Goal: Navigation & Orientation: Find specific page/section

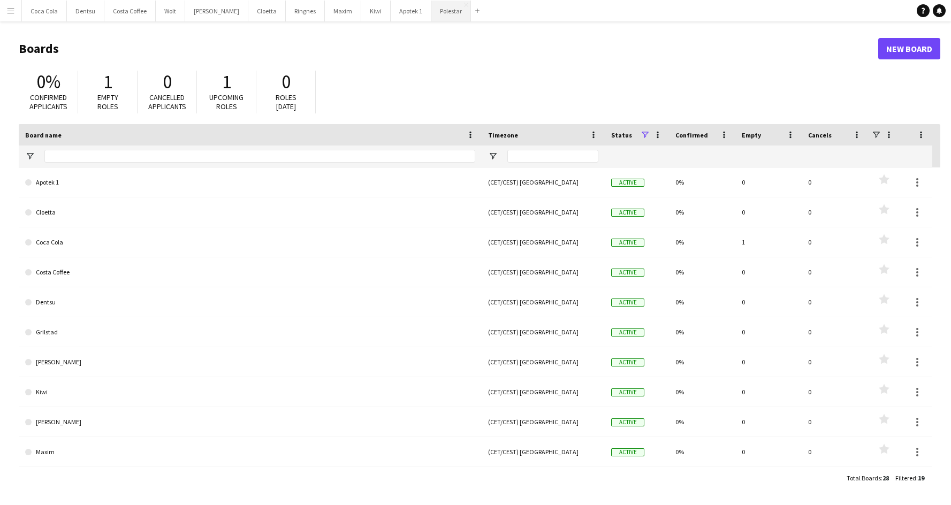
click at [431, 13] on button "Polestar Close" at bounding box center [451, 11] width 40 height 21
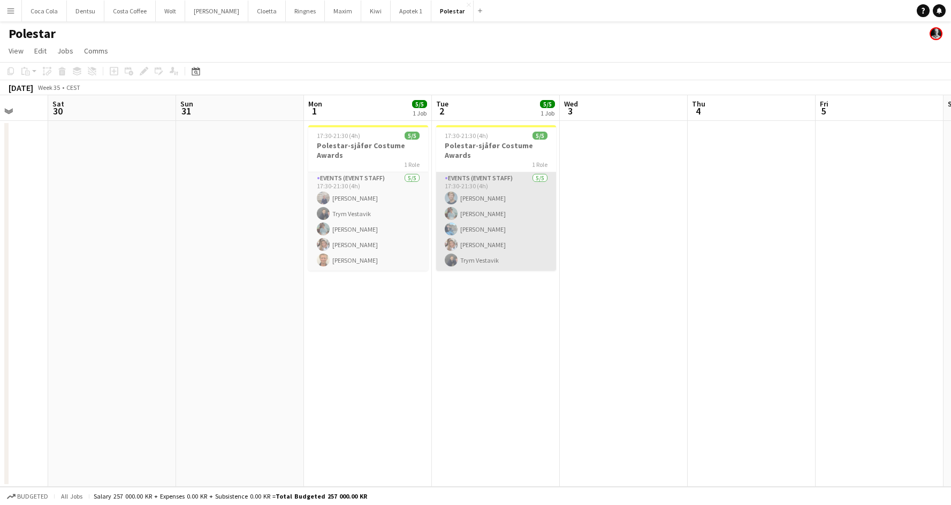
scroll to position [0, 310]
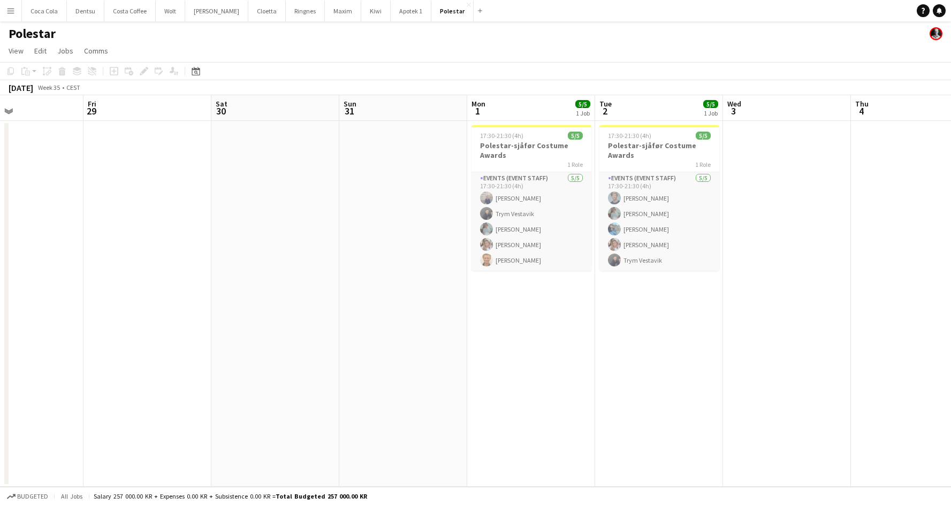
drag, startPoint x: 400, startPoint y: 262, endPoint x: 636, endPoint y: 264, distance: 235.9
click at [642, 264] on app-calendar-viewport "Tue 26 Wed 27 1/1 1 Job Thu 28 Fri 29 Sat 30 Sun 31 Mon 1 5/5 1 Job Tue 2 5/5 1…" at bounding box center [475, 291] width 951 height 392
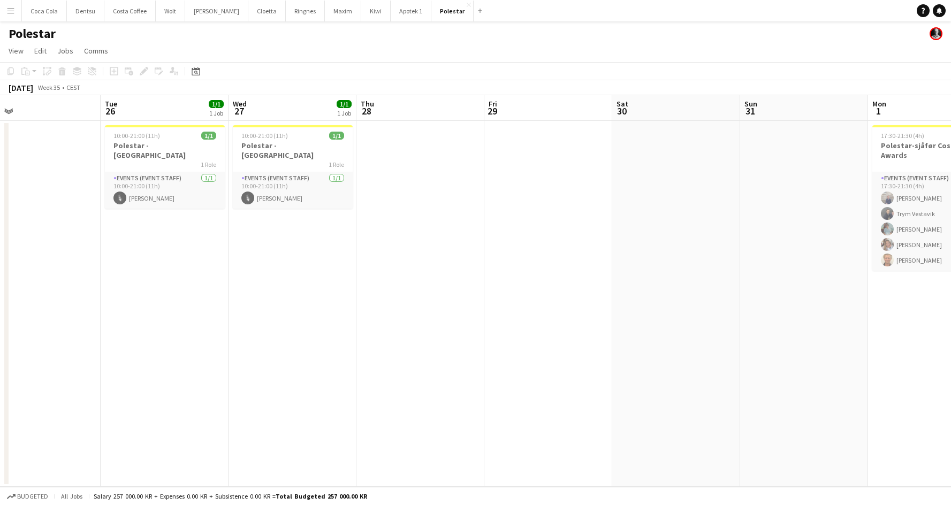
drag, startPoint x: 406, startPoint y: 274, endPoint x: 518, endPoint y: 274, distance: 112.3
click at [518, 274] on app-calendar-viewport "Sat 23 Sun 24 Mon 25 Tue 26 1/1 1 Job Wed 27 1/1 1 Job Thu 28 Fri 29 Sat 30 Sun…" at bounding box center [475, 291] width 951 height 392
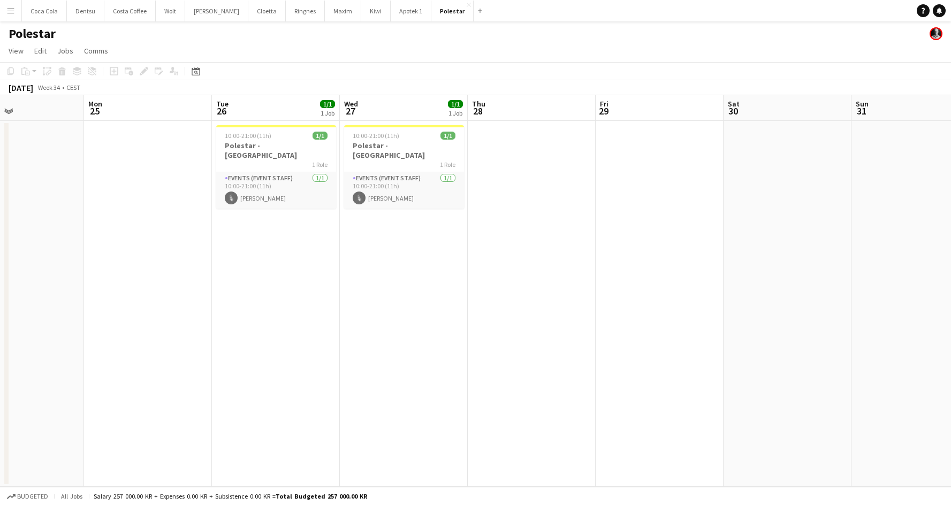
drag, startPoint x: 279, startPoint y: 266, endPoint x: 388, endPoint y: 267, distance: 109.1
click at [389, 268] on app-calendar-viewport "Fri 22 Sat 23 Sun 24 Mon 25 Tue 26 1/1 1 Job Wed 27 1/1 1 Job Thu 28 Fri 29 Sat…" at bounding box center [475, 291] width 951 height 392
drag, startPoint x: 313, startPoint y: 265, endPoint x: 319, endPoint y: 265, distance: 5.9
click at [319, 265] on app-calendar-viewport "Fri 22 Sat 23 Sun 24 Mon 25 Tue 26 1/1 1 Job Wed 27 1/1 1 Job Thu 28 Fri 29 Sat…" at bounding box center [475, 291] width 951 height 392
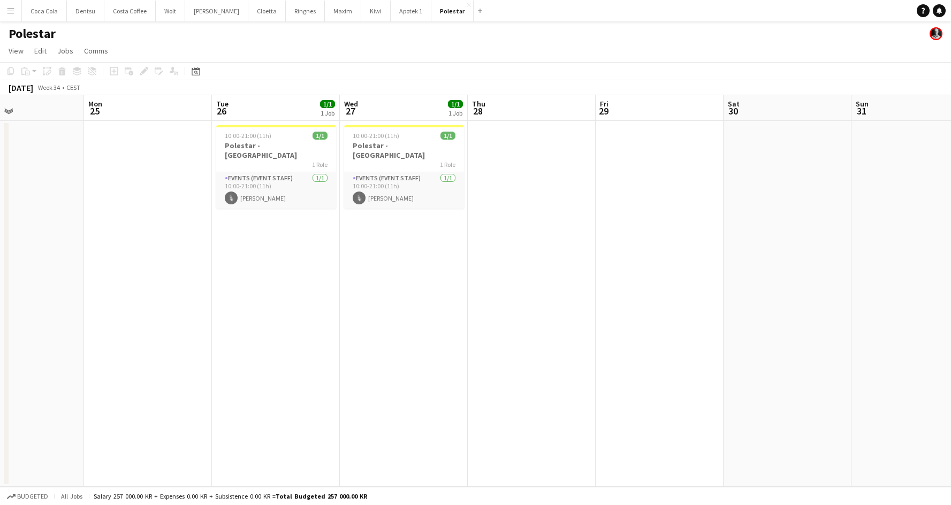
click at [394, 265] on app-calendar-viewport "Fri 22 Sat 23 Sun 24 Mon 25 Tue 26 1/1 1 Job Wed 27 1/1 1 Job Thu 28 Fri 29 Sat…" at bounding box center [475, 291] width 951 height 392
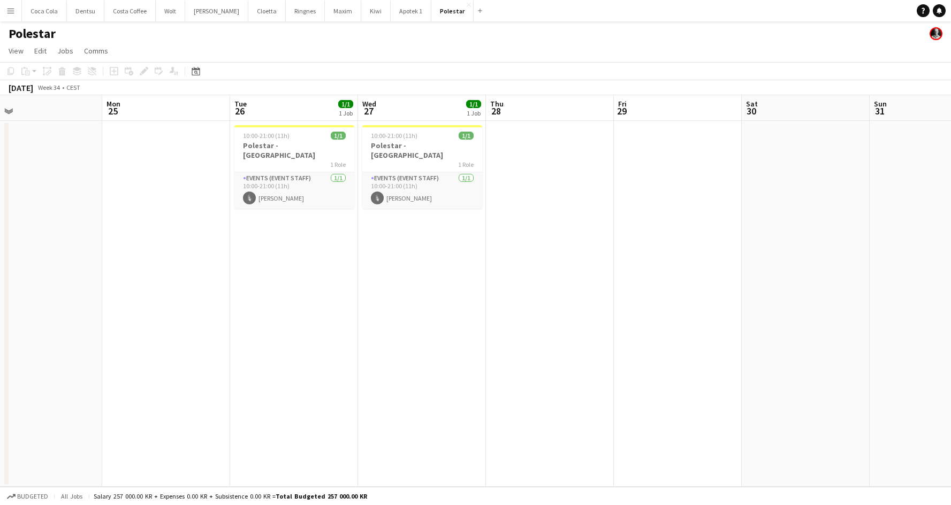
drag, startPoint x: 519, startPoint y: 184, endPoint x: 550, endPoint y: 178, distance: 31.6
click at [549, 178] on app-calendar-viewport "Fri 22 Sat 23 Sun 24 Mon 25 Tue 26 1/1 1 Job Wed 27 1/1 1 Job Thu 28 Fri 29 Sat…" at bounding box center [475, 291] width 951 height 392
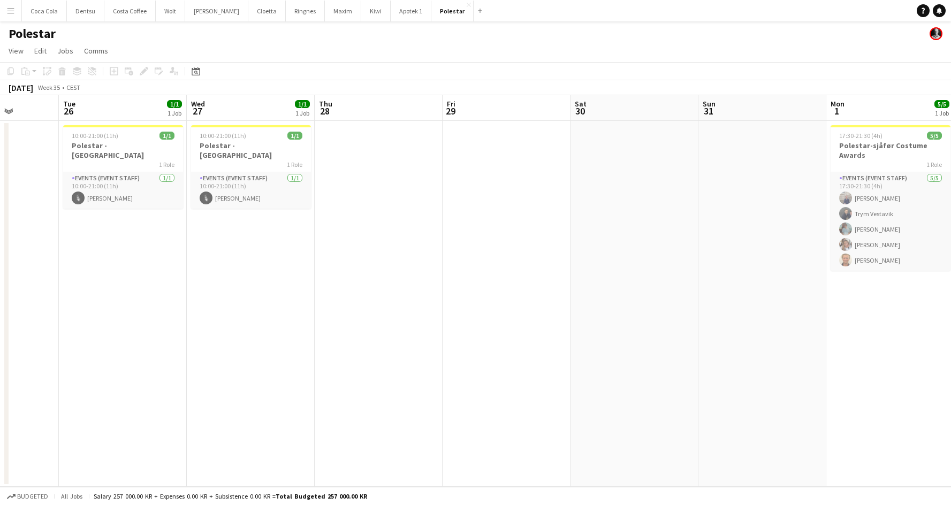
drag, startPoint x: 376, startPoint y: 180, endPoint x: 364, endPoint y: 179, distance: 12.4
click at [364, 179] on app-calendar-viewport "Fri 22 Sat 23 Sun 24 Mon 25 Tue 26 1/1 1 Job Wed 27 1/1 1 Job Thu 28 Fri 29 Sat…" at bounding box center [475, 291] width 951 height 392
drag, startPoint x: 413, startPoint y: 177, endPoint x: 442, endPoint y: 427, distance: 252.1
click at [437, 176] on app-calendar-viewport "Sat 23 Sun 24 Mon 25 Tue 26 1/1 1 Job Wed 27 1/1 1 Job Thu 28 Fri 29 Sat 30 Sun…" at bounding box center [475, 291] width 951 height 392
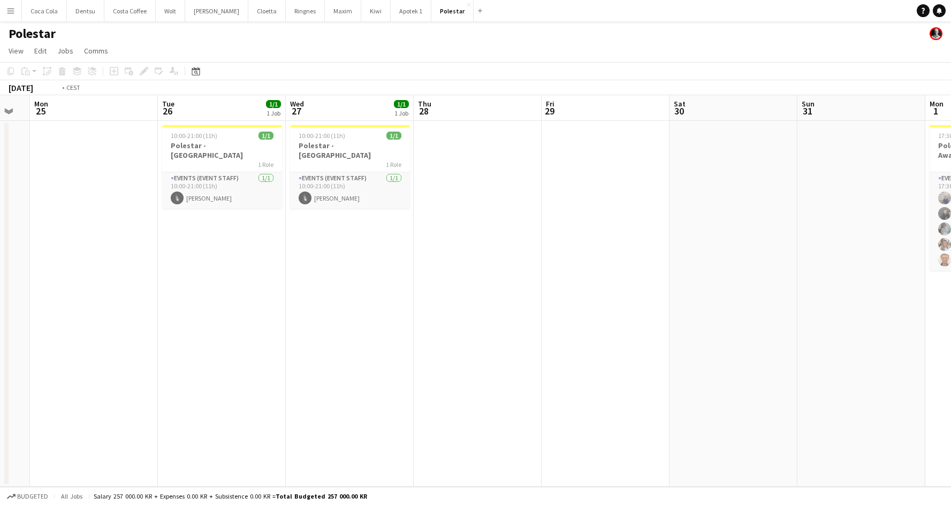
scroll to position [0, 338]
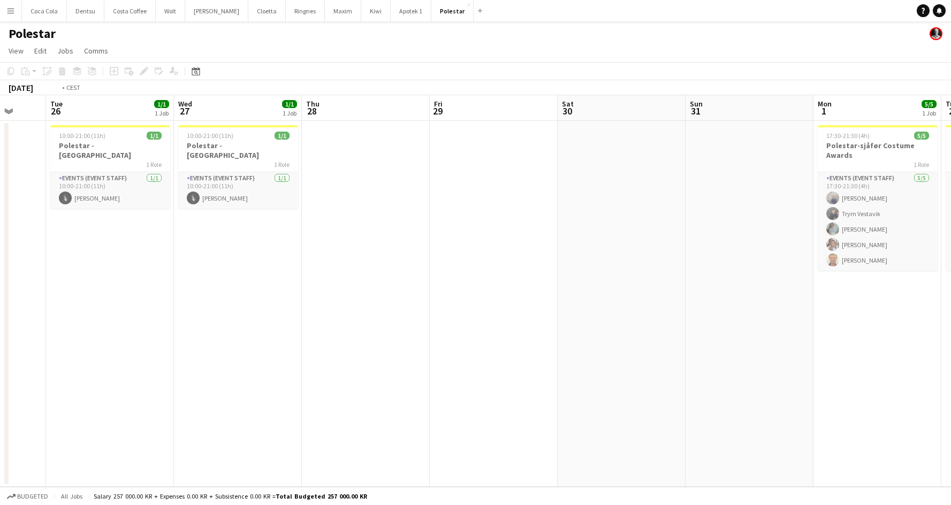
drag, startPoint x: 370, startPoint y: 236, endPoint x: 486, endPoint y: 239, distance: 116.1
click at [486, 239] on app-calendar-viewport "Sat 23 Sun 24 Mon 25 Tue 26 1/1 1 Job Wed 27 1/1 1 Job Thu 28 Fri 29 Sat 30 Sun…" at bounding box center [475, 291] width 951 height 392
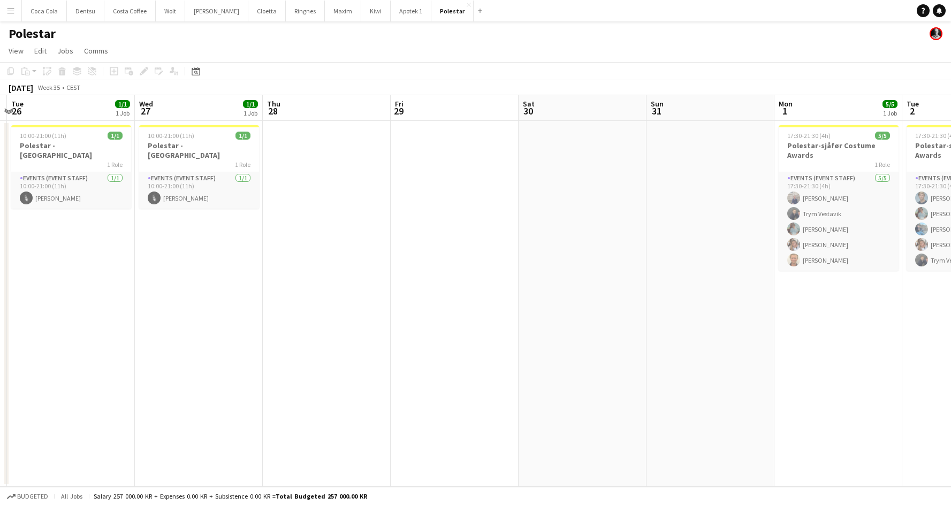
drag, startPoint x: 633, startPoint y: 232, endPoint x: 580, endPoint y: 231, distance: 53.0
click at [534, 230] on app-calendar-viewport "Sat 23 Sun 24 Mon 25 Tue 26 1/1 1 Job Wed 27 1/1 1 Job Thu 28 Fri 29 Sat 30 Sun…" at bounding box center [475, 291] width 951 height 392
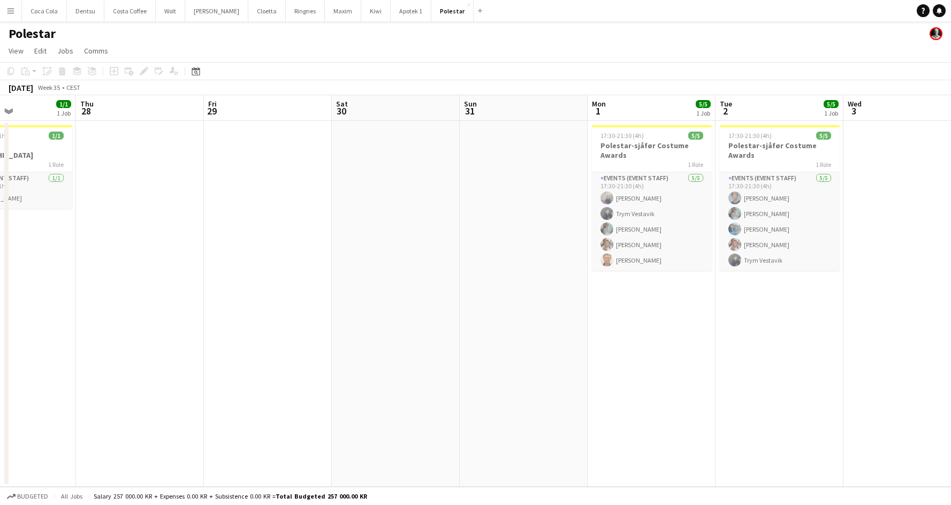
drag, startPoint x: 556, startPoint y: 230, endPoint x: 396, endPoint y: 231, distance: 159.4
click at [396, 231] on app-calendar-viewport "Sun 24 Mon 25 Tue 26 1/1 1 Job Wed 27 1/1 1 Job Thu 28 Fri 29 Sat 30 Sun 31 Mon…" at bounding box center [475, 291] width 951 height 392
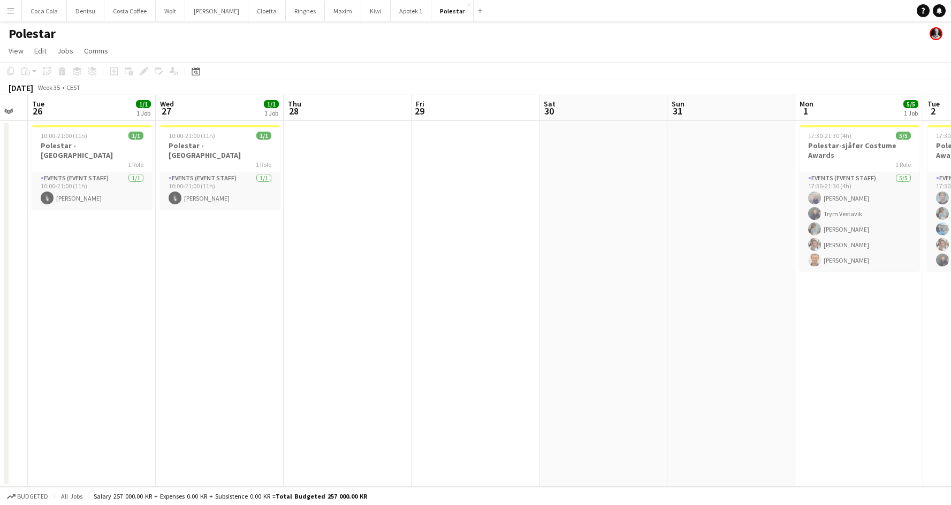
drag, startPoint x: 485, startPoint y: 230, endPoint x: 607, endPoint y: 226, distance: 121.5
click at [607, 226] on app-calendar-viewport "Sun 24 Mon 25 Tue 26 1/1 1 Job Wed 27 1/1 1 Job Thu 28 Fri 29 Sat 30 Sun 31 Mon…" at bounding box center [475, 291] width 951 height 392
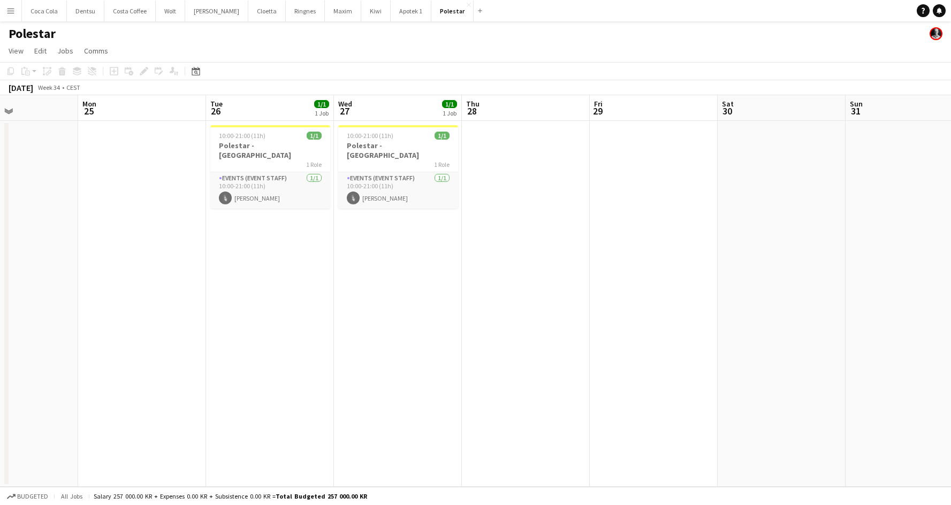
drag, startPoint x: 569, startPoint y: 235, endPoint x: 367, endPoint y: 248, distance: 202.6
click at [685, 235] on app-calendar-viewport "Fri 22 Sat 23 Sun 24 Mon 25 Tue 26 1/1 1 Job Wed 27 1/1 1 Job Thu 28 Fri 29 Sat…" at bounding box center [475, 291] width 951 height 392
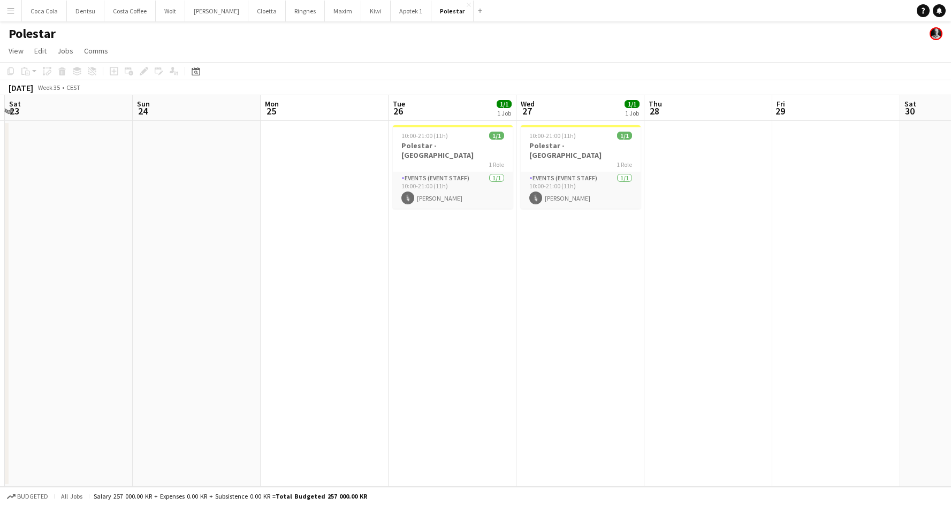
drag, startPoint x: 233, startPoint y: 248, endPoint x: 518, endPoint y: 247, distance: 285.1
click at [538, 247] on app-calendar-viewport "Thu 21 Fri 22 Sat 23 Sun 24 Mon 25 Tue 26 1/1 1 Job Wed 27 1/1 1 Job Thu 28 Fri…" at bounding box center [475, 291] width 951 height 392
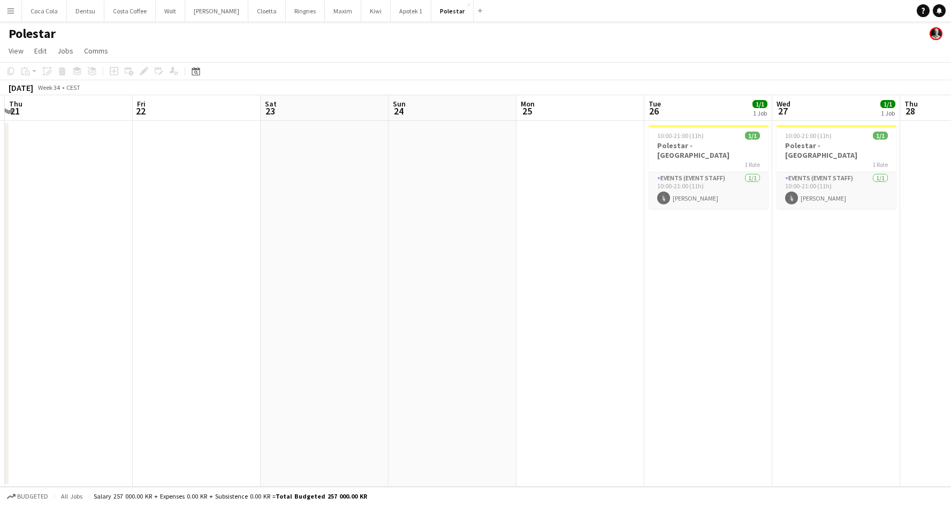
click at [579, 239] on app-calendar-viewport "Tue 19 Wed 20 Thu 21 Fri 22 Sat 23 Sun 24 Mon 25 Tue 26 1/1 1 Job Wed 27 1/1 1 …" at bounding box center [475, 291] width 951 height 392
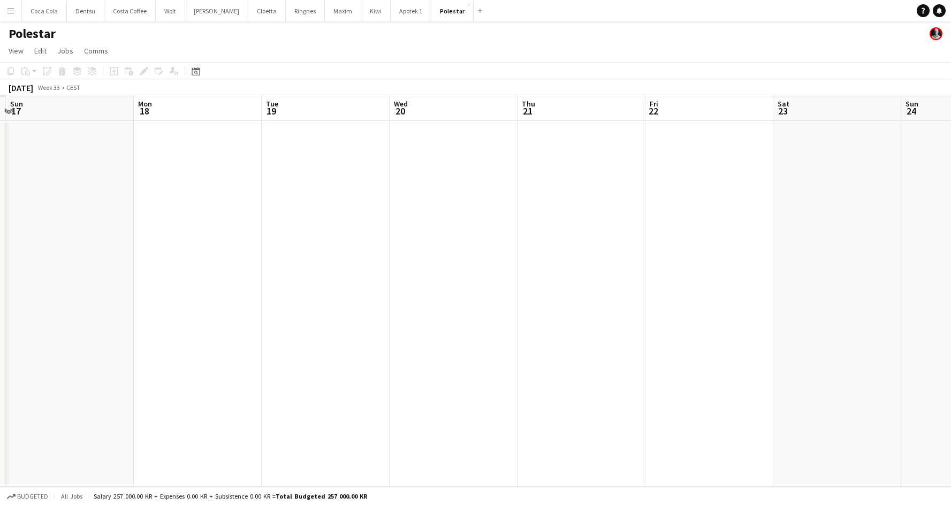
drag, startPoint x: 477, startPoint y: 221, endPoint x: 496, endPoint y: 222, distance: 19.3
click at [500, 221] on app-calendar-viewport "Fri 15 Sat 16 Sun 17 Mon 18 Tue 19 Wed 20 Thu 21 Fri 22 Sat 23 Sun 24 Mon 25 Tu…" at bounding box center [475, 291] width 951 height 392
drag, startPoint x: 300, startPoint y: 224, endPoint x: 433, endPoint y: 221, distance: 132.7
click at [457, 220] on app-calendar-viewport "Thu 14 Fri 15 Sat 16 Sun 17 Mon 18 Tue 19 Wed 20 Thu 21 Fri 22 Sat 23 Sun 24 Mo…" at bounding box center [475, 291] width 951 height 392
click at [382, 224] on app-calendar-viewport "Wed 13 Thu 14 Fri 15 Sat 16 Sun 17 Mon 18 Tue 19 Wed 20 Thu 21 Fri 22 Sat 23 Su…" at bounding box center [475, 291] width 951 height 392
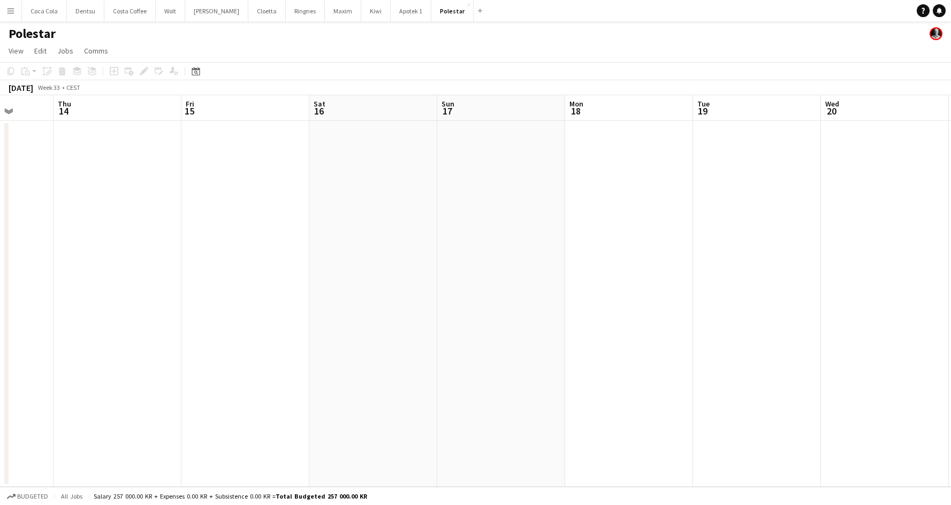
drag, startPoint x: 262, startPoint y: 226, endPoint x: 96, endPoint y: 220, distance: 165.4
click at [465, 219] on app-calendar-viewport "Mon 11 Tue 12 Wed 13 Thu 14 Fri 15 Sat 16 Sun 17 Mon 18 Tue 19 Wed 20 Thu 21 Fr…" at bounding box center [475, 291] width 951 height 392
click at [372, 221] on app-calendar-viewport "Sat 9 Sun 10 Mon 11 Tue 12 Wed 13 Thu 14 Fri 15 Sat 16 Sun 17 Mon 18 Tue 19 Wed…" at bounding box center [475, 291] width 951 height 392
drag, startPoint x: 218, startPoint y: 219, endPoint x: 359, endPoint y: 217, distance: 141.8
click at [357, 217] on app-calendar-viewport "Fri 8 Sat 9 Sun 10 Mon 11 Tue 12 Wed 13 Thu 14 Fri 15 Sat 16 Sun 17 Mon 18 Tue …" at bounding box center [475, 291] width 951 height 392
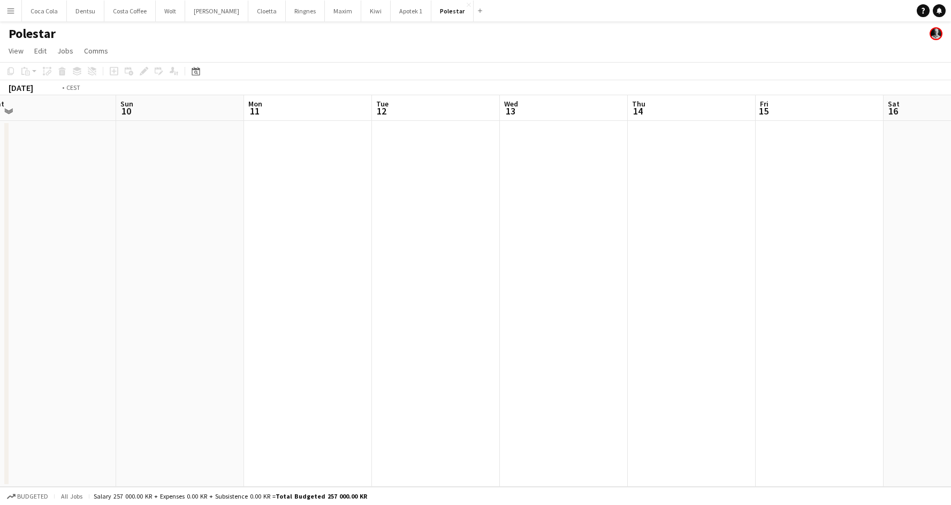
drag, startPoint x: 241, startPoint y: 210, endPoint x: 200, endPoint y: 188, distance: 46.7
click at [0, 197] on html "Menu Boards Boards Boards All jobs Status Workforce Workforce My Workforce Recr…" at bounding box center [475, 252] width 951 height 505
drag, startPoint x: 475, startPoint y: 185, endPoint x: 422, endPoint y: 178, distance: 53.0
click at [247, 178] on app-calendar-viewport "Sat 9 Sun 10 Mon 11 Tue 12 Wed 13 Thu 14 Fri 15 Sat 16 Sun 17 Mon 18 Tue 19 Wed…" at bounding box center [475, 291] width 951 height 392
drag, startPoint x: 353, startPoint y: 180, endPoint x: 359, endPoint y: 184, distance: 7.0
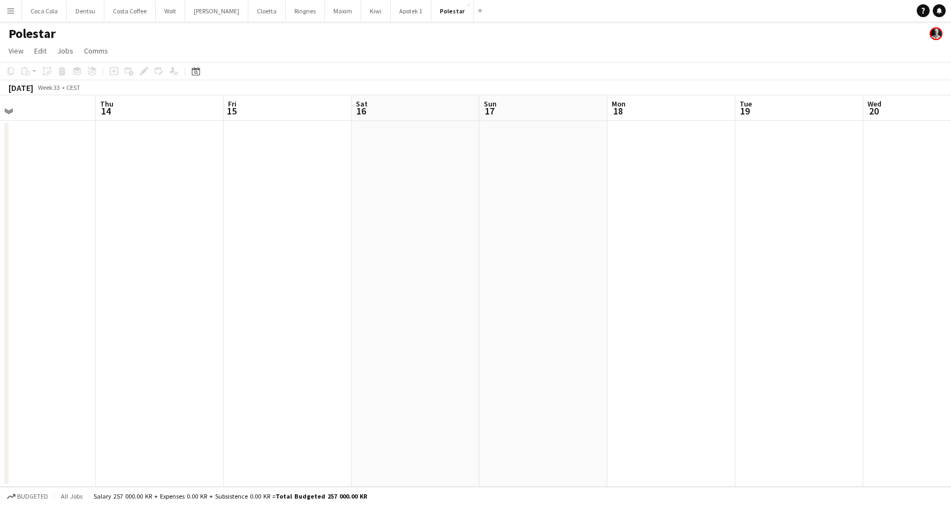
click at [217, 180] on app-calendar-viewport "Mon 11 Tue 12 Wed 13 Thu 14 Fri 15 Sat 16 Sun 17 Mon 18 Tue 19 Wed 20 Thu 21 Fr…" at bounding box center [475, 291] width 951 height 392
click at [277, 179] on app-calendar-viewport "Wed 13 Thu 14 Fri 15 Sat 16 Sun 17 Mon 18 Tue 19 Wed 20 Thu 21 Fri 22 Sat 23 Su…" at bounding box center [475, 291] width 951 height 392
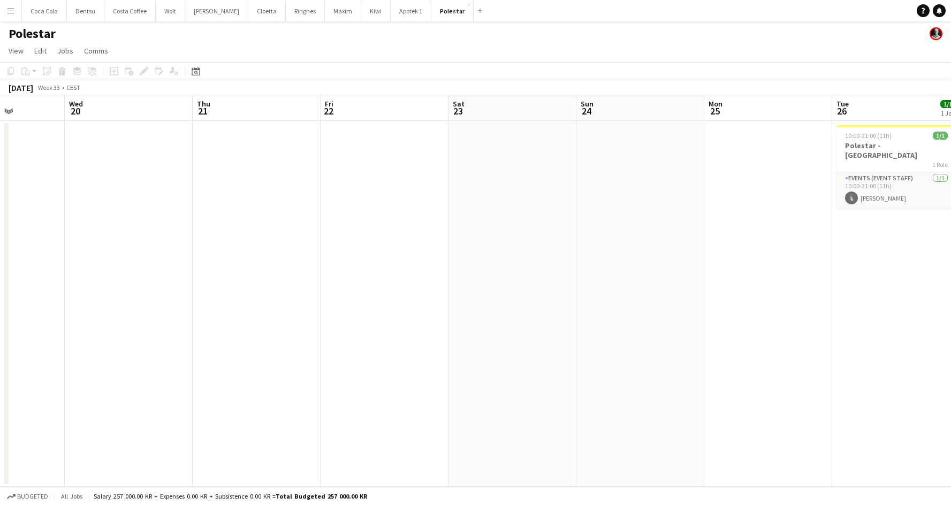
click at [287, 179] on app-calendar-viewport "Sat 16 Sun 17 Mon 18 Tue 19 Wed 20 Thu 21 Fri 22 Sat 23 Sun 24 Mon 25 Tue 26 1/…" at bounding box center [475, 291] width 951 height 392
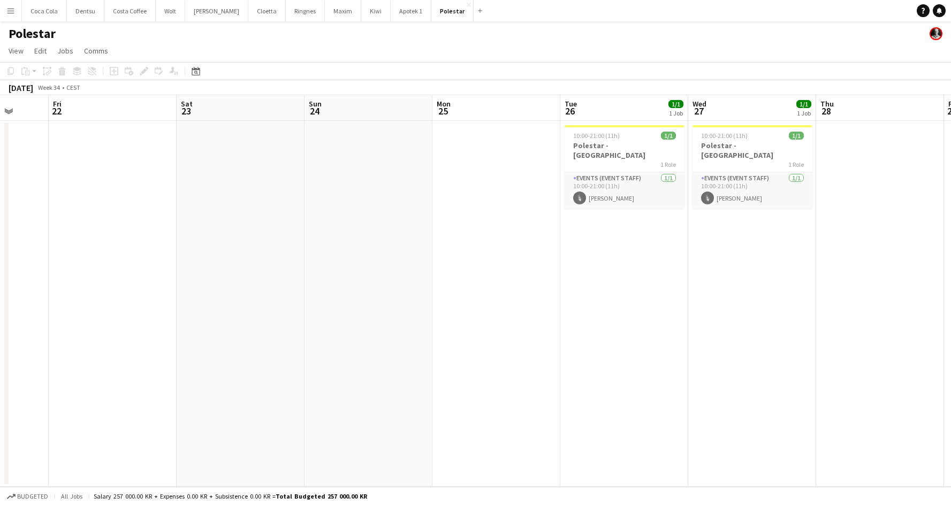
drag, startPoint x: 678, startPoint y: 186, endPoint x: 340, endPoint y: 178, distance: 337.7
click at [371, 178] on app-calendar-viewport "Mon 18 Tue 19 Wed 20 Thu 21 Fri 22 Sat 23 Sun 24 Mon 25 Tue 26 1/1 1 Job Wed 27…" at bounding box center [475, 291] width 951 height 392
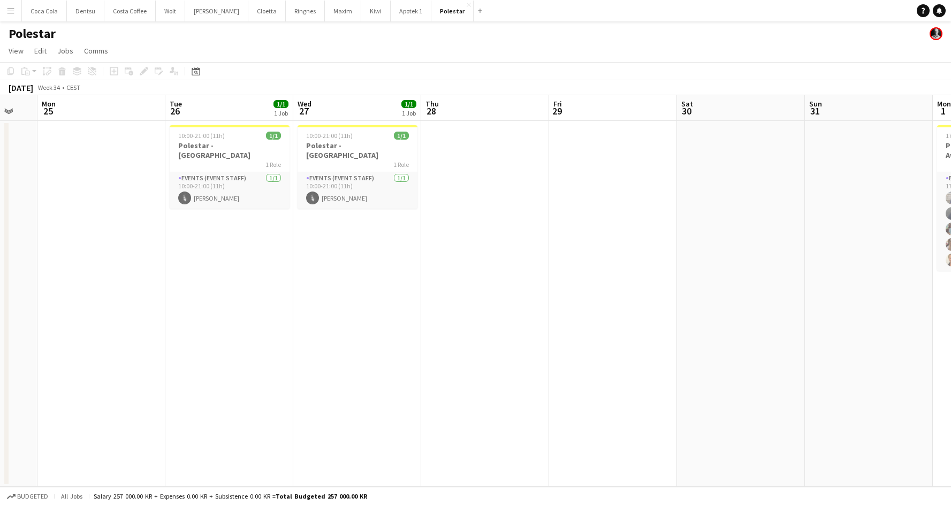
drag, startPoint x: 626, startPoint y: 195, endPoint x: 544, endPoint y: 193, distance: 82.9
click at [543, 193] on app-calendar-viewport "Thu 21 Fri 22 Sat 23 Sun 24 Mon 25 Tue 26 1/1 1 Job Wed 27 1/1 1 Job Thu 28 Fri…" at bounding box center [475, 291] width 951 height 392
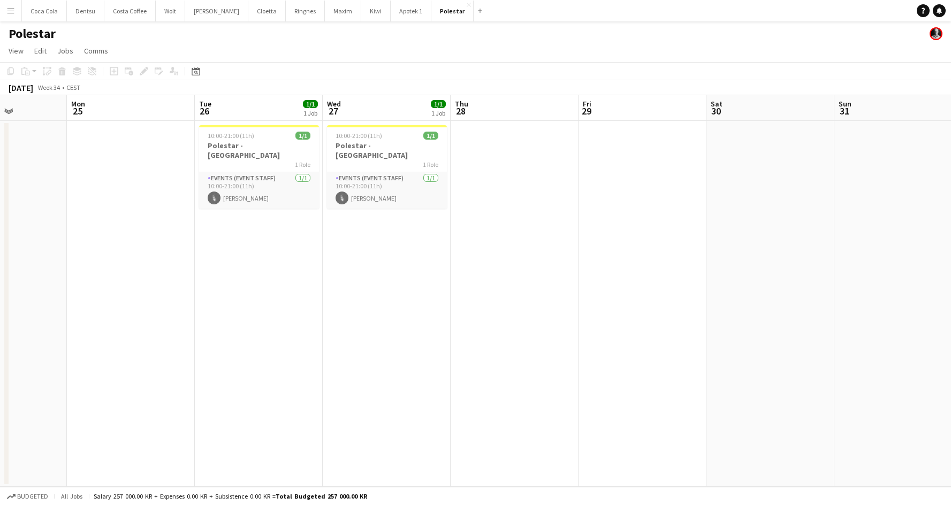
drag, startPoint x: 477, startPoint y: 178, endPoint x: 509, endPoint y: 178, distance: 32.1
click at [509, 178] on app-calendar-viewport "Thu 21 Fri 22 Sat 23 Sun 24 Mon 25 Tue 26 1/1 1 Job Wed 27 1/1 1 Job Thu 28 Fri…" at bounding box center [475, 291] width 951 height 392
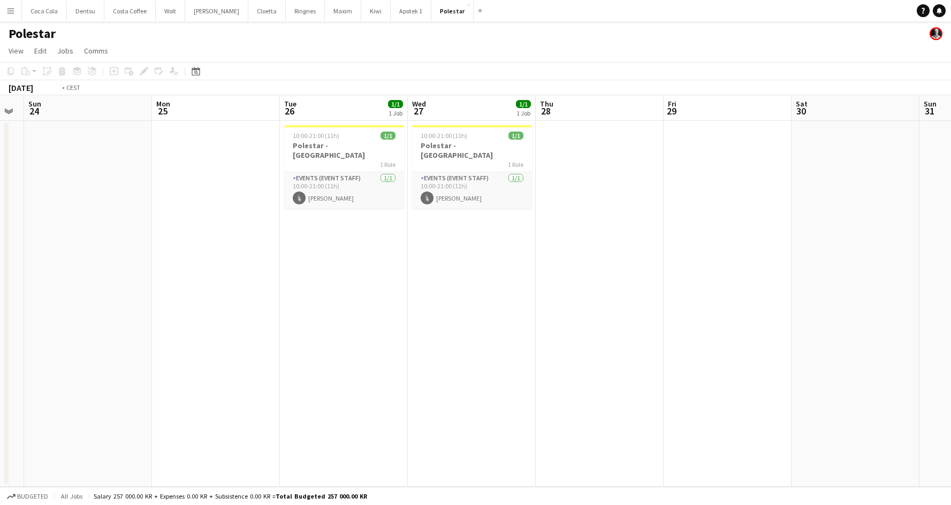
drag, startPoint x: 437, startPoint y: 189, endPoint x: 359, endPoint y: 189, distance: 77.6
click at [279, 187] on app-calendar-viewport "Thu 21 Fri 22 Sat 23 Sun 24 Mon 25 Tue 26 1/1 1 Job Wed 27 1/1 1 Job Thu 28 Fri…" at bounding box center [475, 291] width 951 height 392
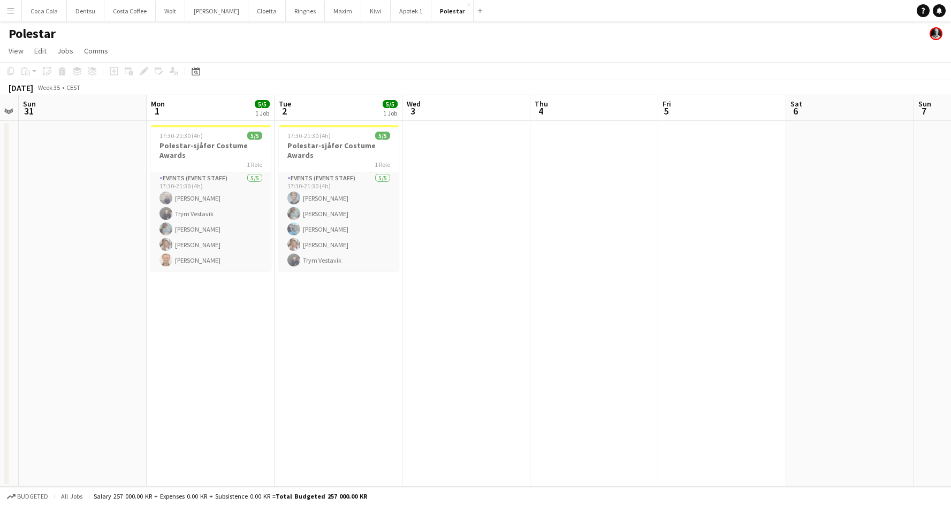
scroll to position [0, 400]
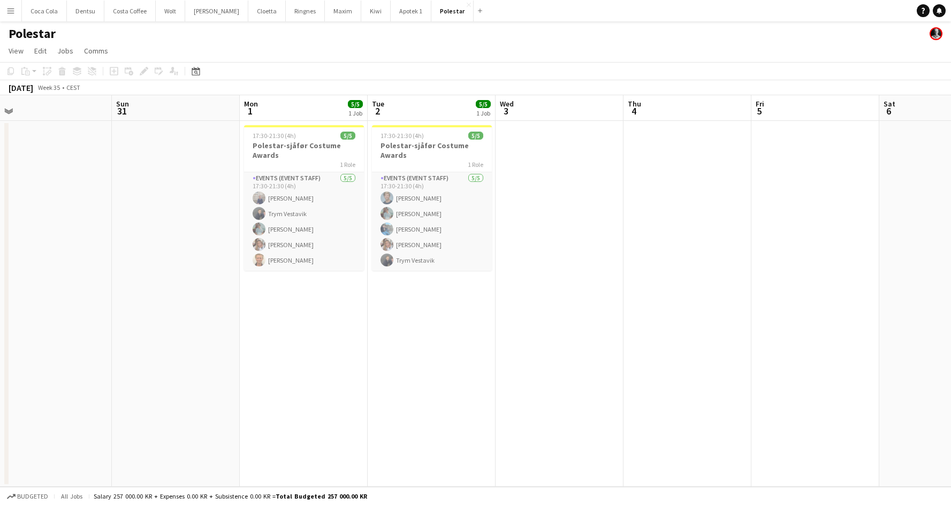
drag, startPoint x: 375, startPoint y: 186, endPoint x: 265, endPoint y: 185, distance: 109.7
click at [265, 185] on app-calendar-viewport "Wed 27 1/1 1 Job Thu 28 Fri 29 Sat 30 Sun 31 Mon 1 5/5 1 Job Tue 2 5/5 1 Job We…" at bounding box center [475, 291] width 951 height 392
